Goal: Ask a question

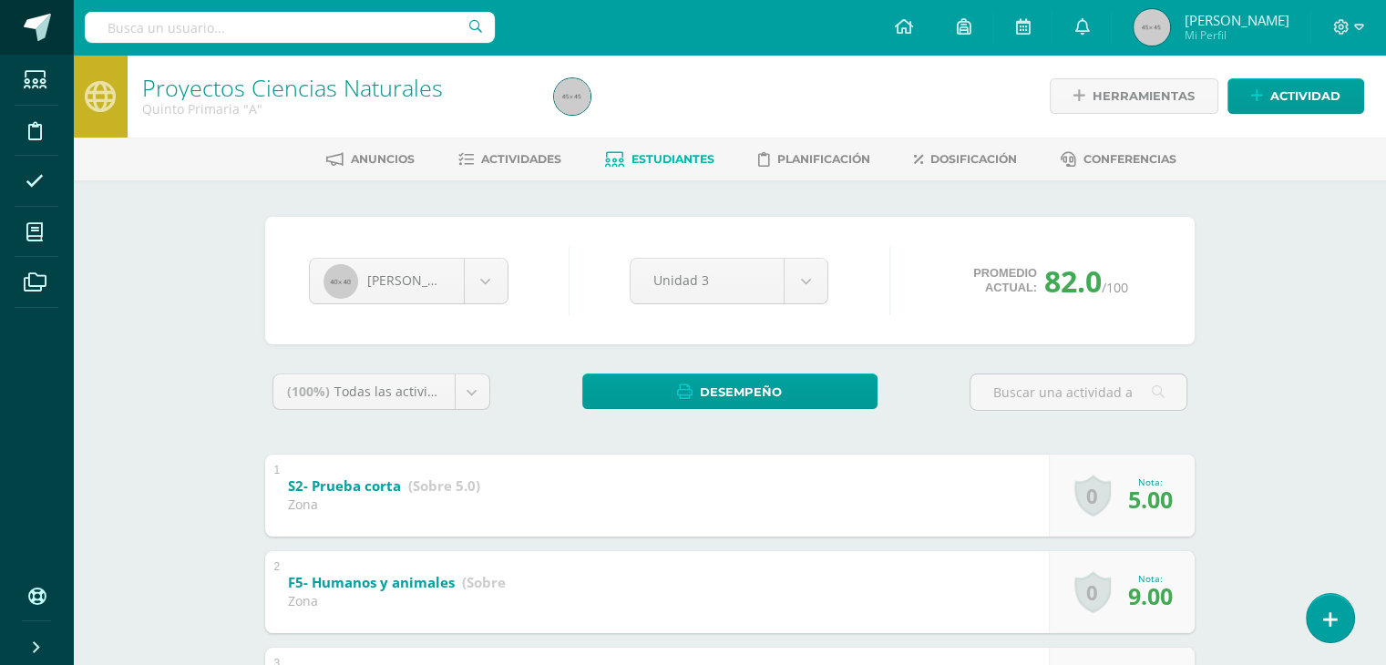
click at [35, 30] on span at bounding box center [37, 27] width 27 height 27
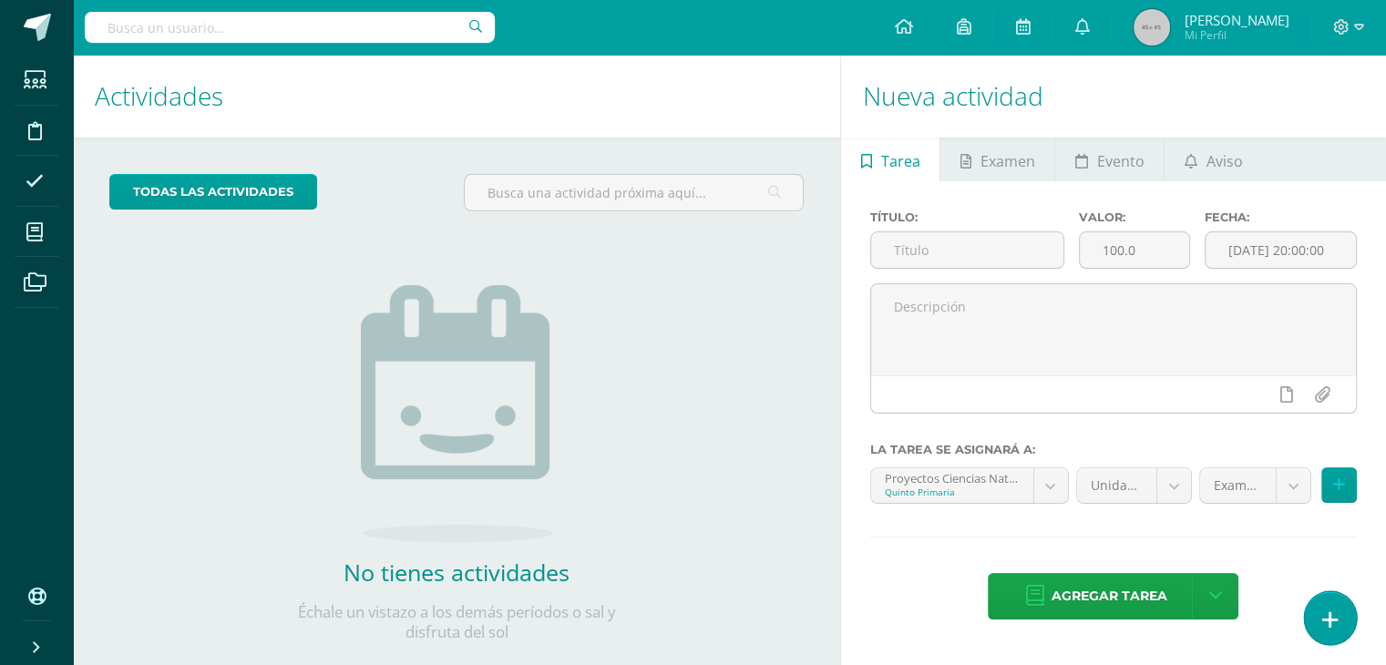
click at [1326, 606] on link at bounding box center [1330, 617] width 52 height 53
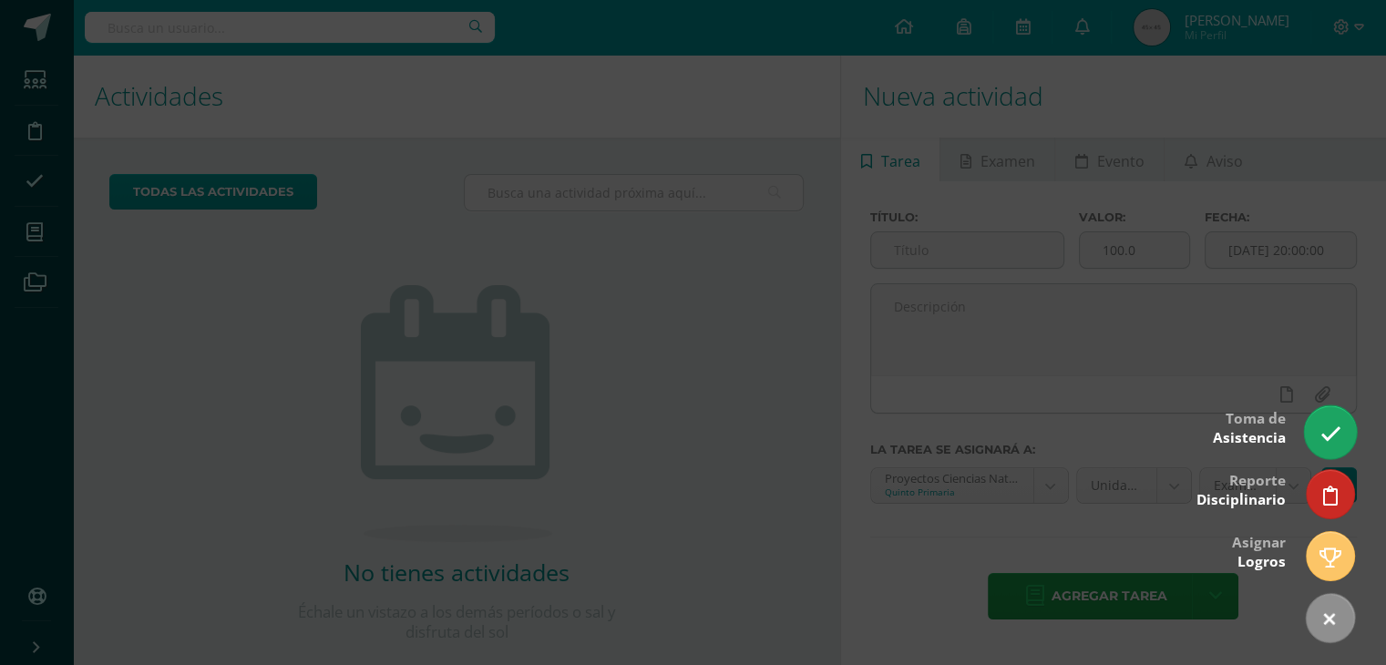
click at [1331, 430] on icon at bounding box center [1329, 434] width 21 height 21
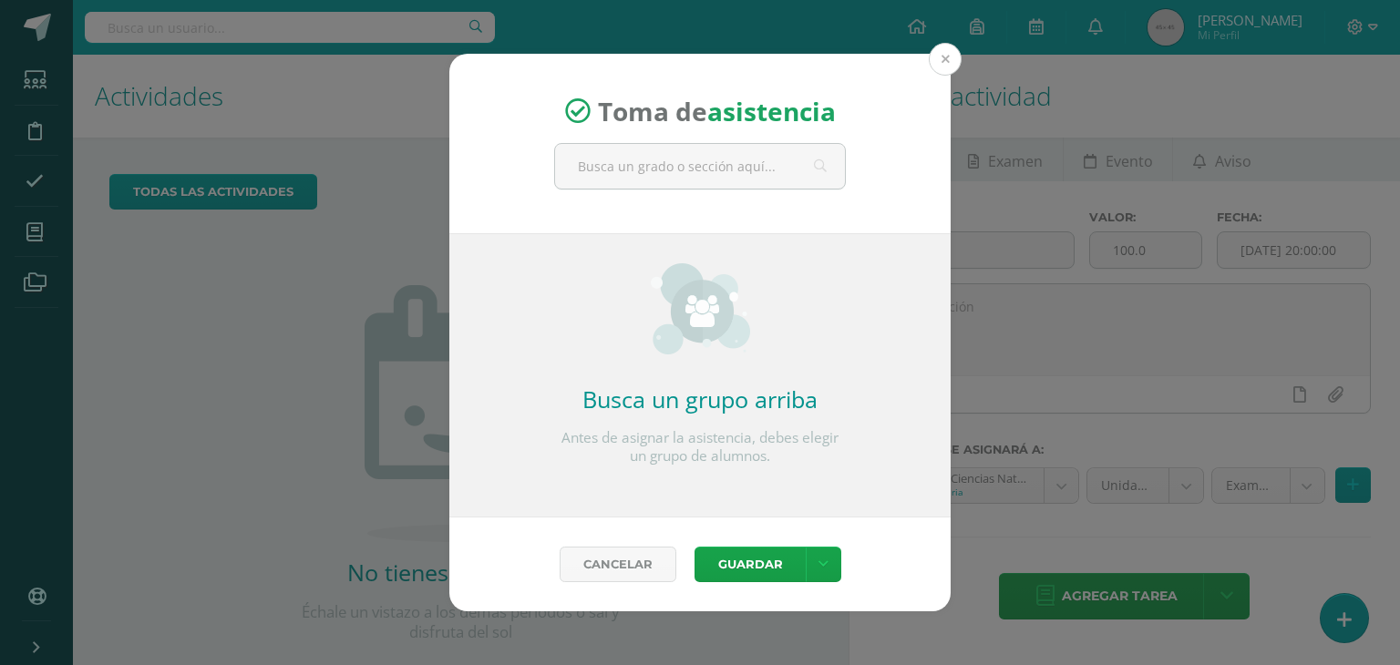
click at [946, 57] on button at bounding box center [944, 59] width 33 height 33
